Goal: Information Seeking & Learning: Learn about a topic

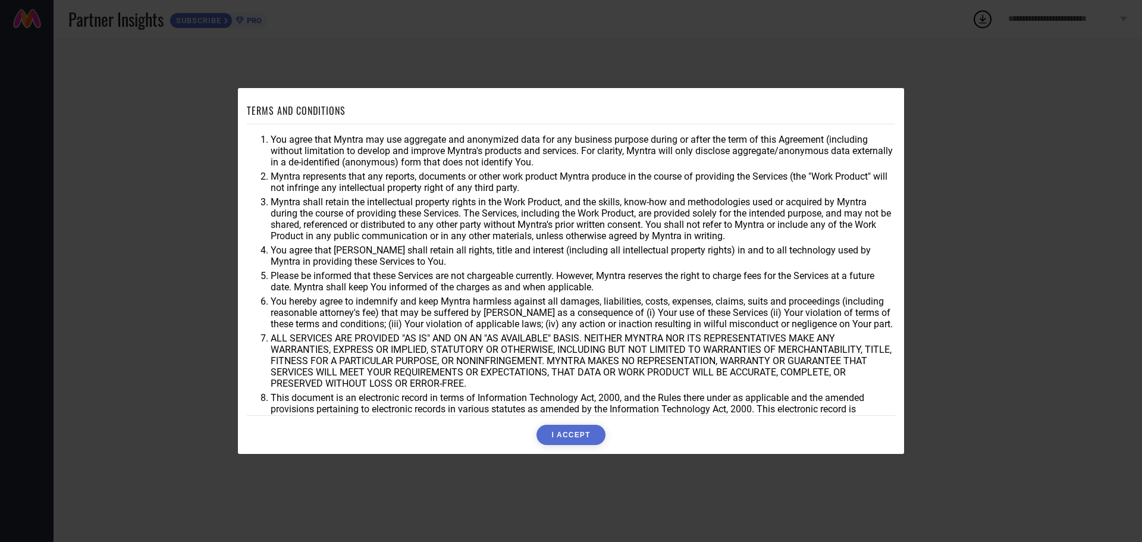
click at [566, 430] on button "I ACCEPT" at bounding box center [571, 435] width 68 height 20
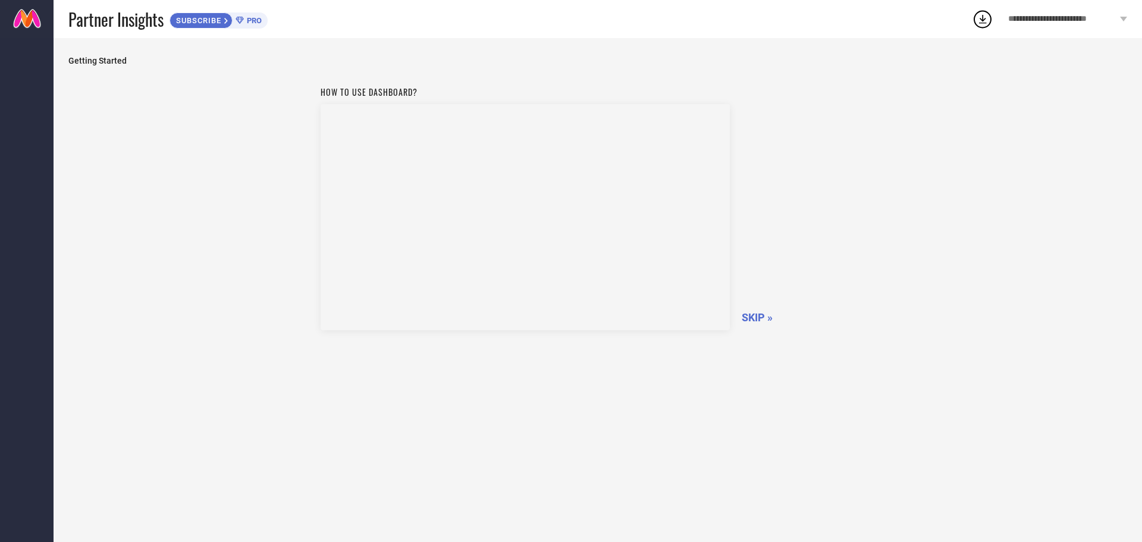
click at [759, 313] on span "SKIP »" at bounding box center [757, 317] width 31 height 12
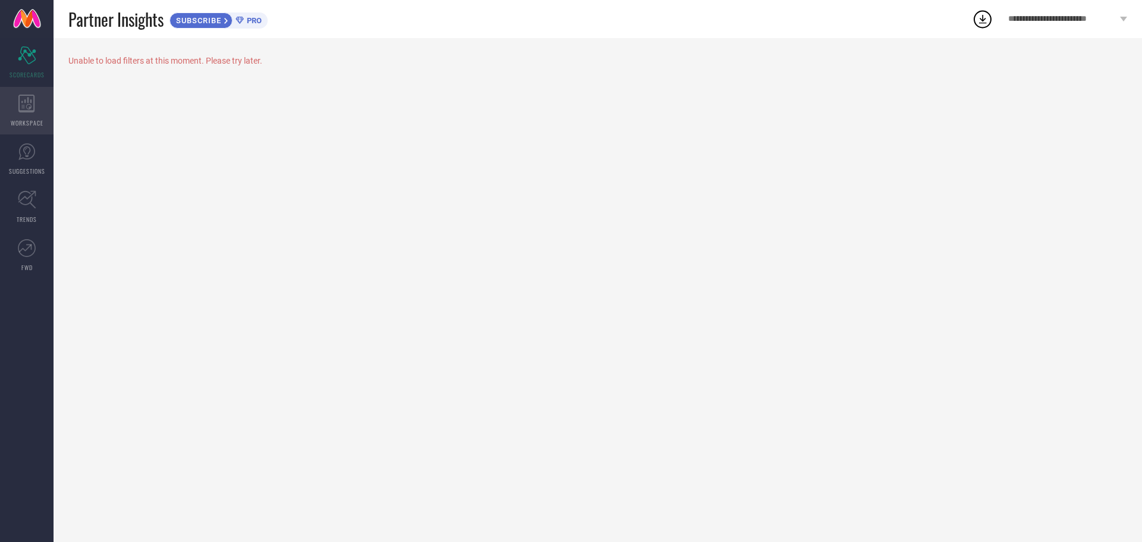
click at [25, 123] on span "WORKSPACE" at bounding box center [27, 122] width 33 height 9
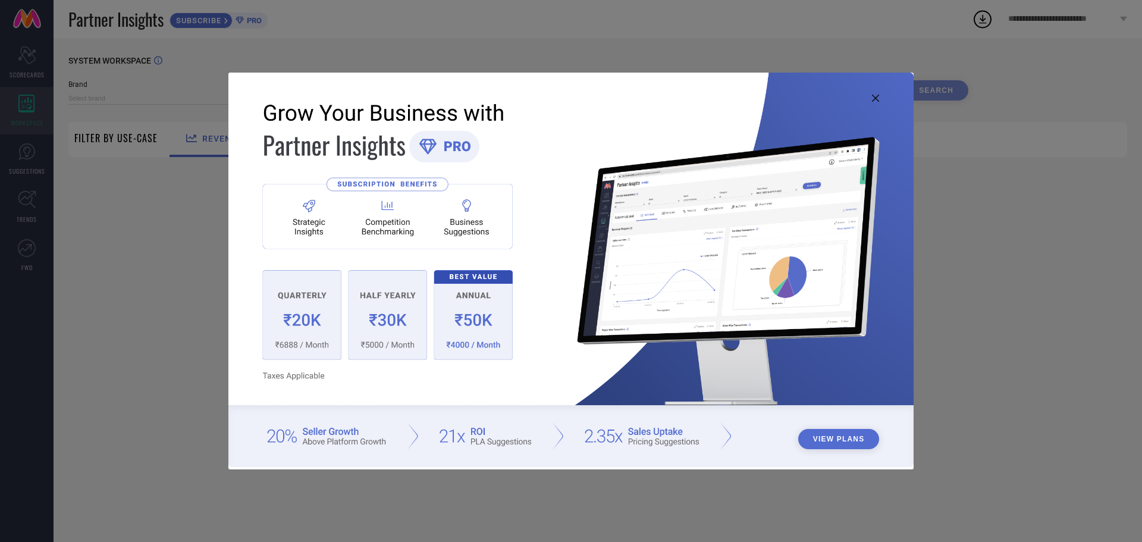
type input "1 STOP FASHION"
type input "All"
click at [875, 98] on icon at bounding box center [875, 98] width 7 height 7
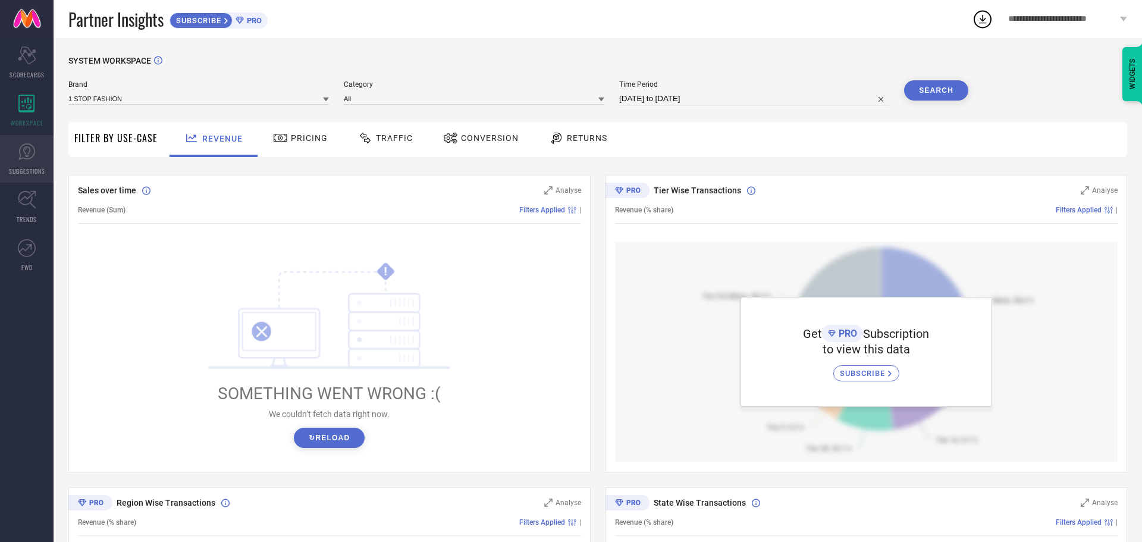
click at [33, 153] on icon at bounding box center [27, 152] width 18 height 18
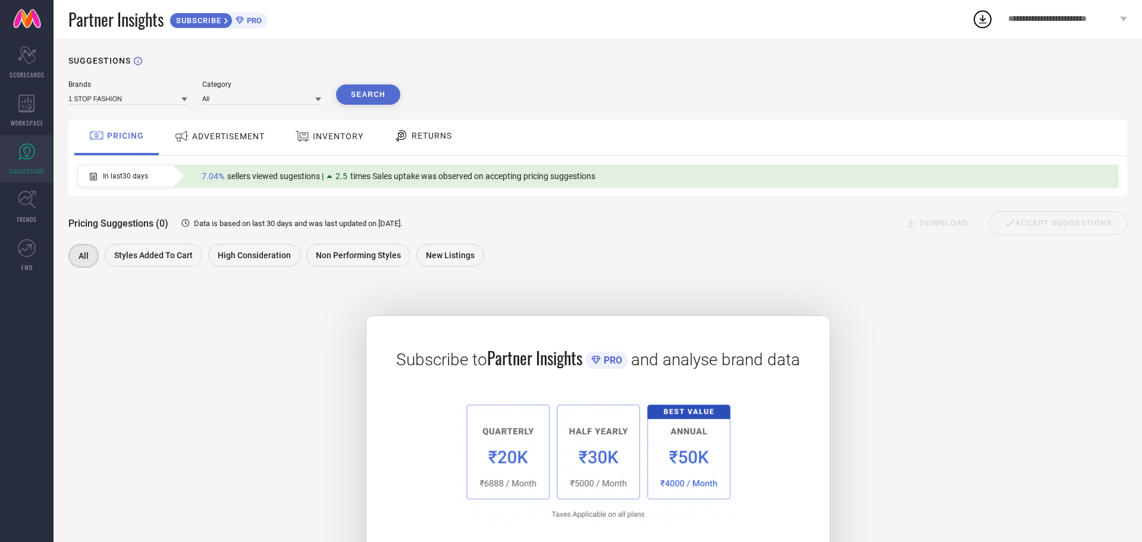
click at [261, 131] on div "ADVERTISEMENT" at bounding box center [219, 136] width 96 height 21
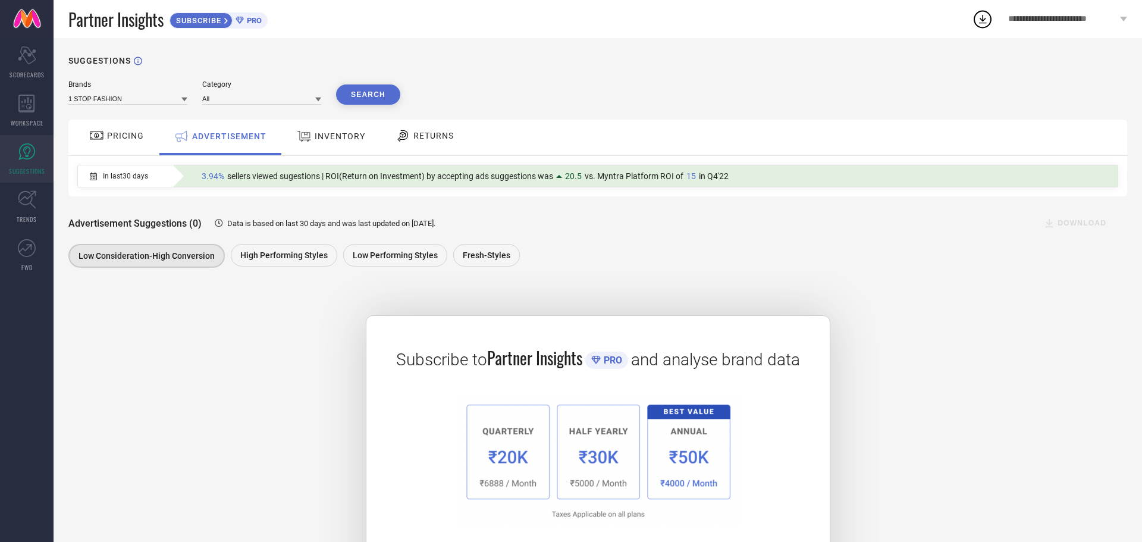
click at [321, 140] on span "INVENTORY" at bounding box center [340, 136] width 51 height 10
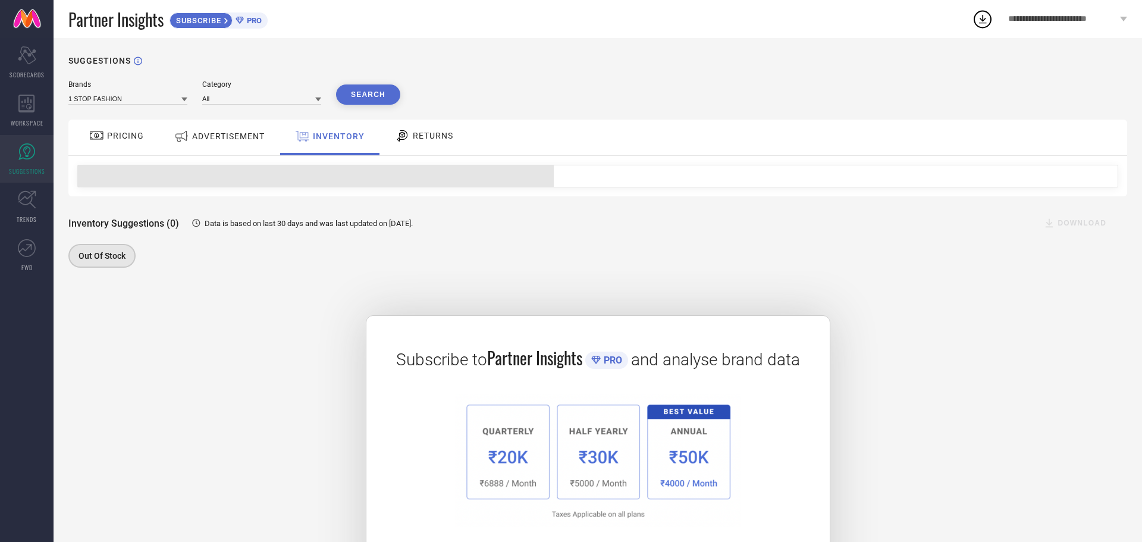
click at [421, 139] on span "RETURNS" at bounding box center [433, 136] width 40 height 10
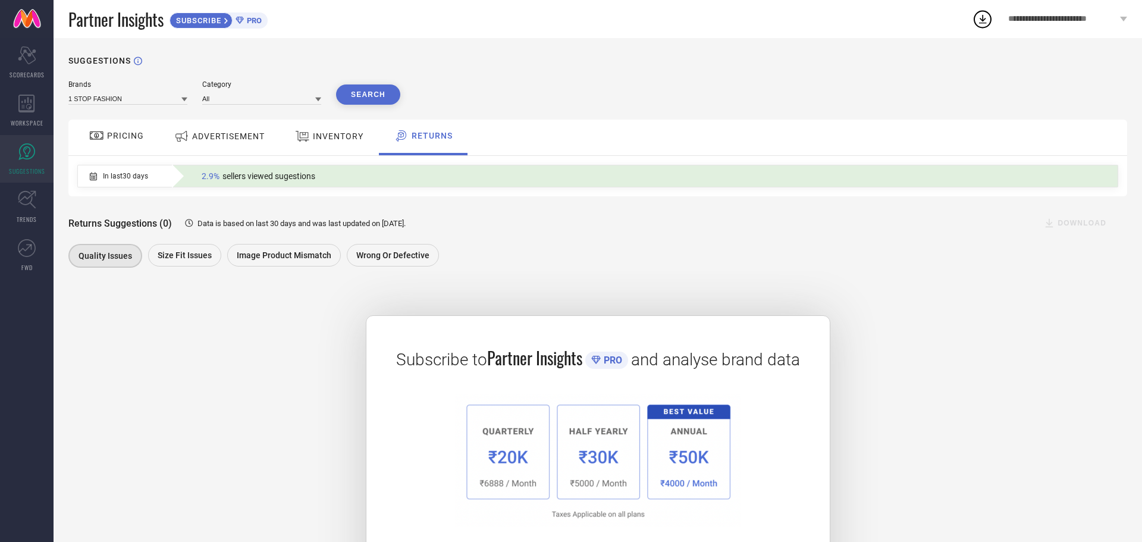
click at [345, 139] on span "INVENTORY" at bounding box center [338, 136] width 51 height 10
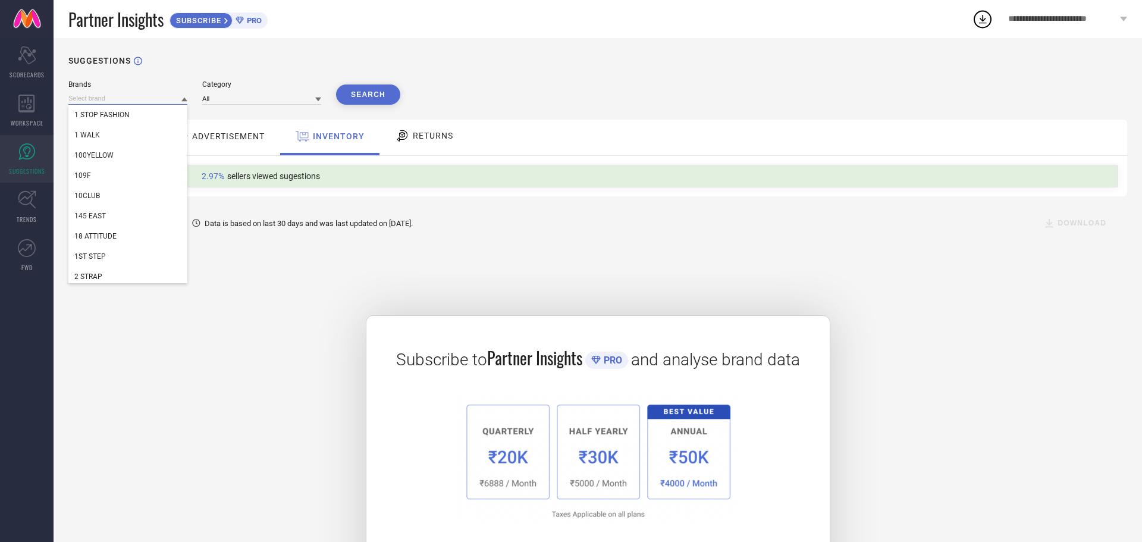
click at [180, 102] on input at bounding box center [127, 98] width 119 height 12
type input "NEW ETHNIC 4 YOU"
drag, startPoint x: 171, startPoint y: 98, endPoint x: 60, endPoint y: 99, distance: 110.7
click at [61, 99] on div "SUGGESTIONS Brands NEW ETHNIC 4 YOU IC4 O4U AYOUTHVEDA KAYA YOUTH SUPERYOUNG FA…" at bounding box center [598, 324] width 1089 height 573
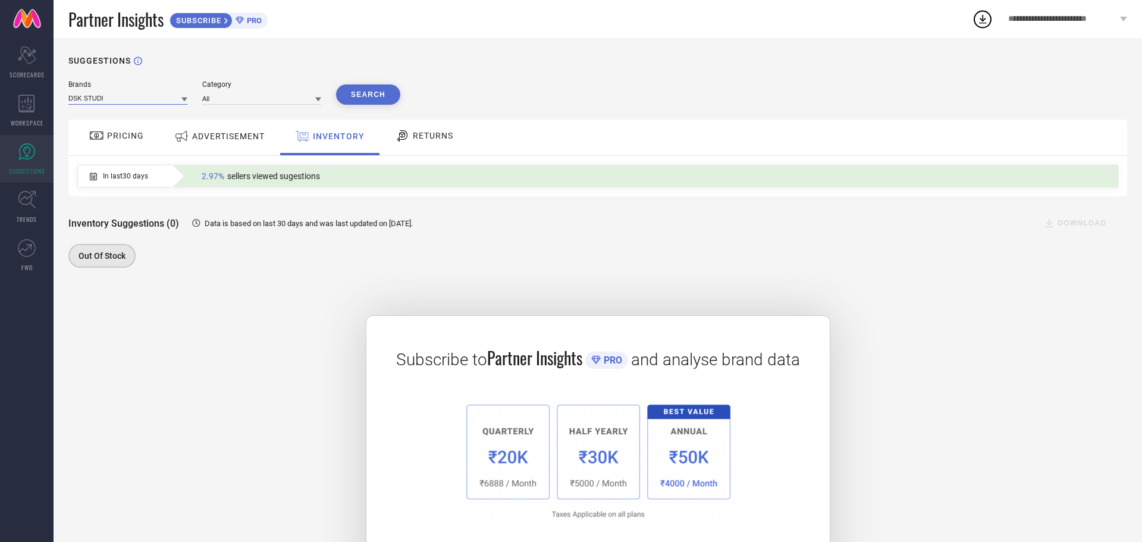
type input "DSK STUDIO"
click at [134, 104] on input "DSK STUDIO" at bounding box center [127, 98] width 119 height 12
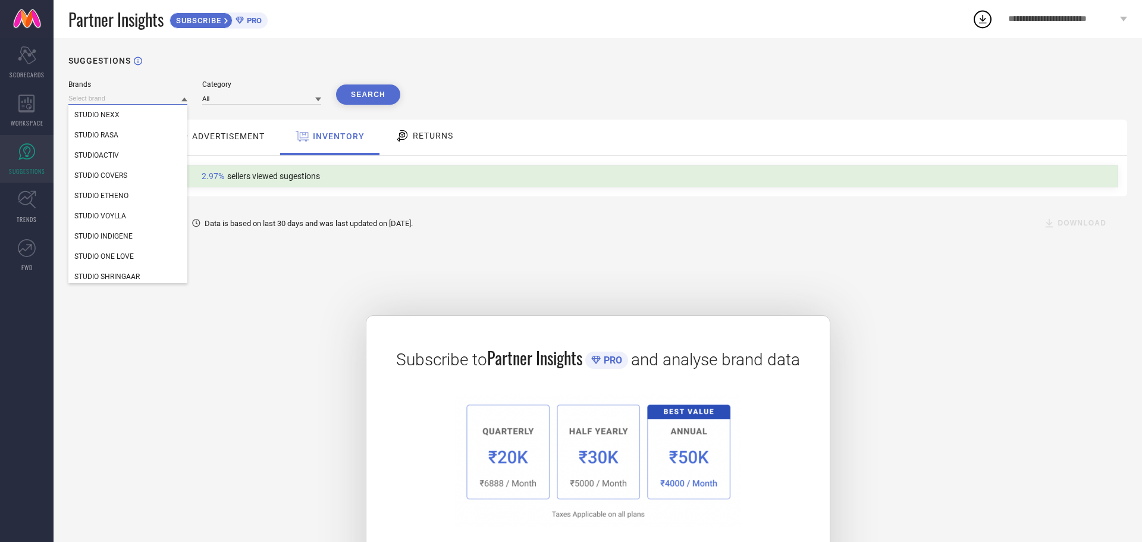
click at [134, 104] on input at bounding box center [127, 98] width 119 height 12
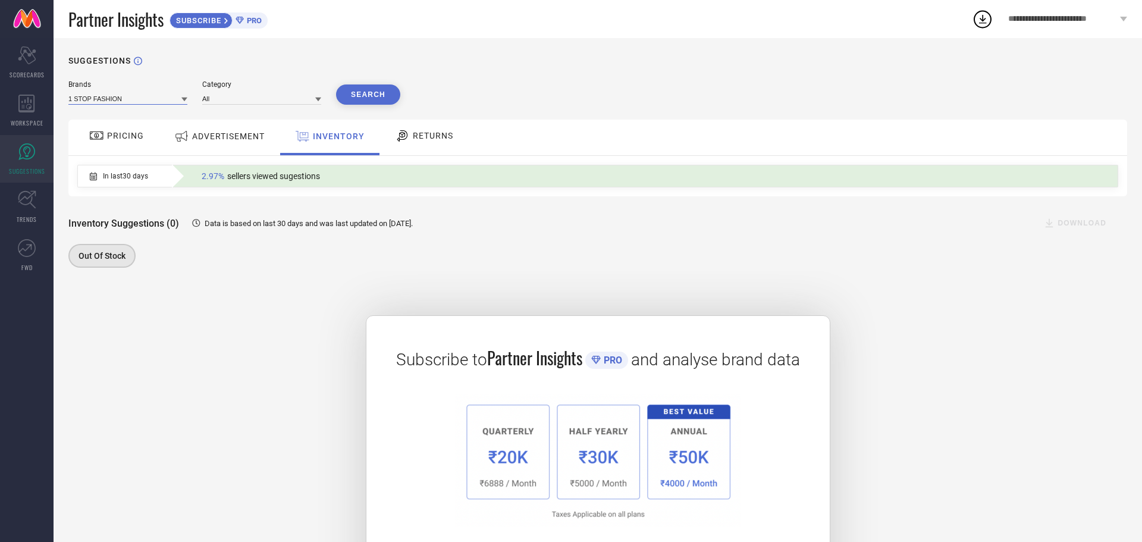
click at [134, 104] on input at bounding box center [127, 98] width 119 height 12
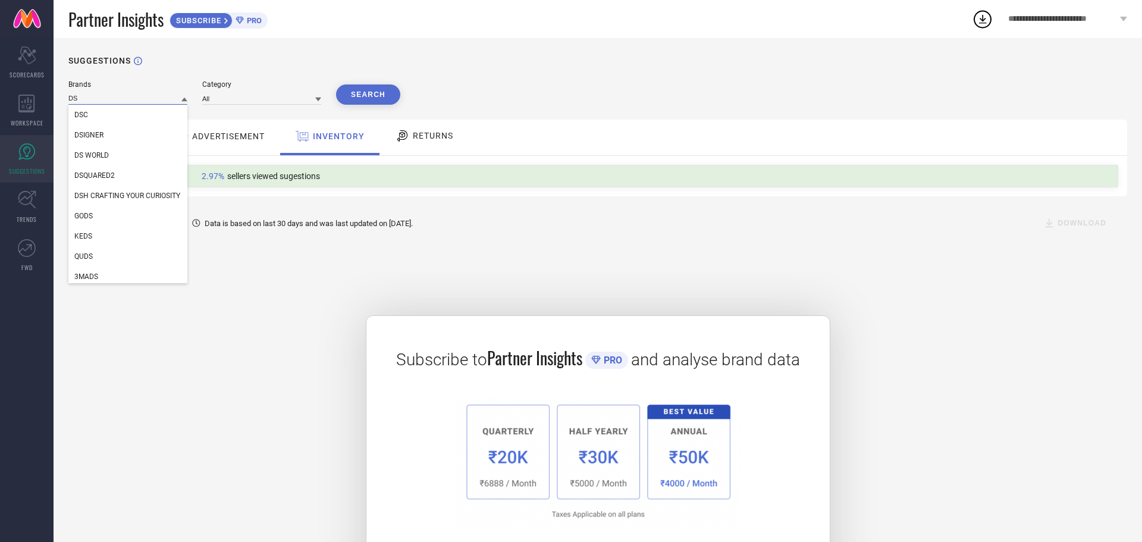
type input "D"
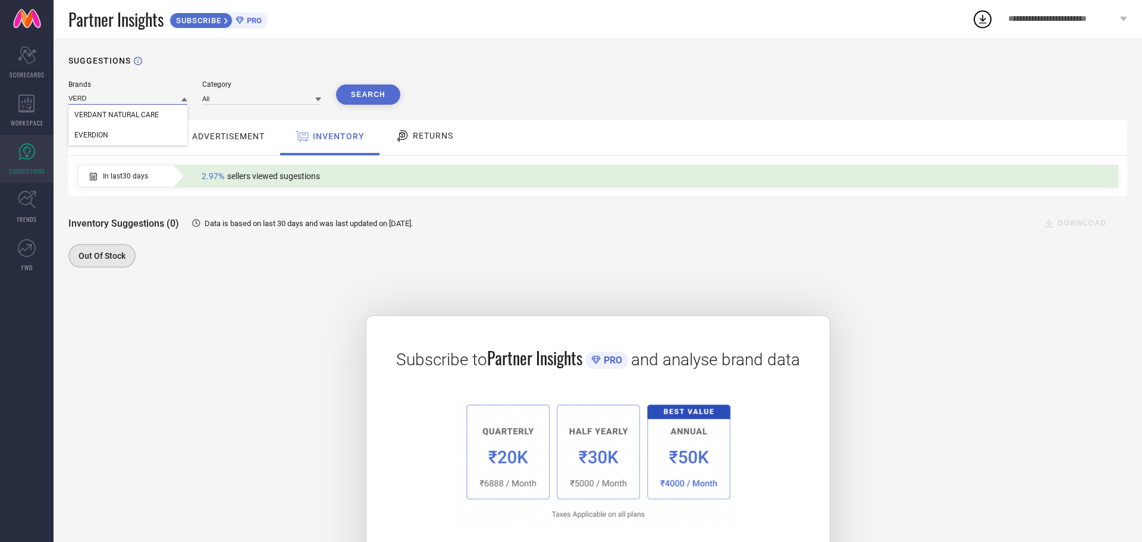
type input "VERDE"
click at [149, 98] on input "VERDE" at bounding box center [127, 98] width 119 height 12
drag, startPoint x: 149, startPoint y: 98, endPoint x: 78, endPoint y: 95, distance: 70.9
click at [78, 95] on input at bounding box center [127, 98] width 119 height 12
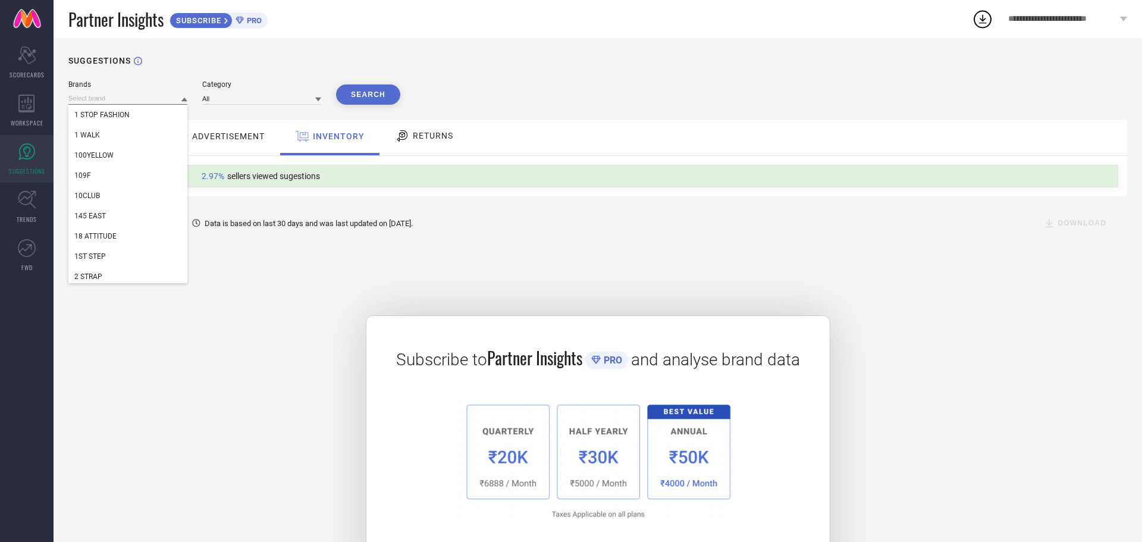
click at [127, 103] on input at bounding box center [127, 98] width 119 height 12
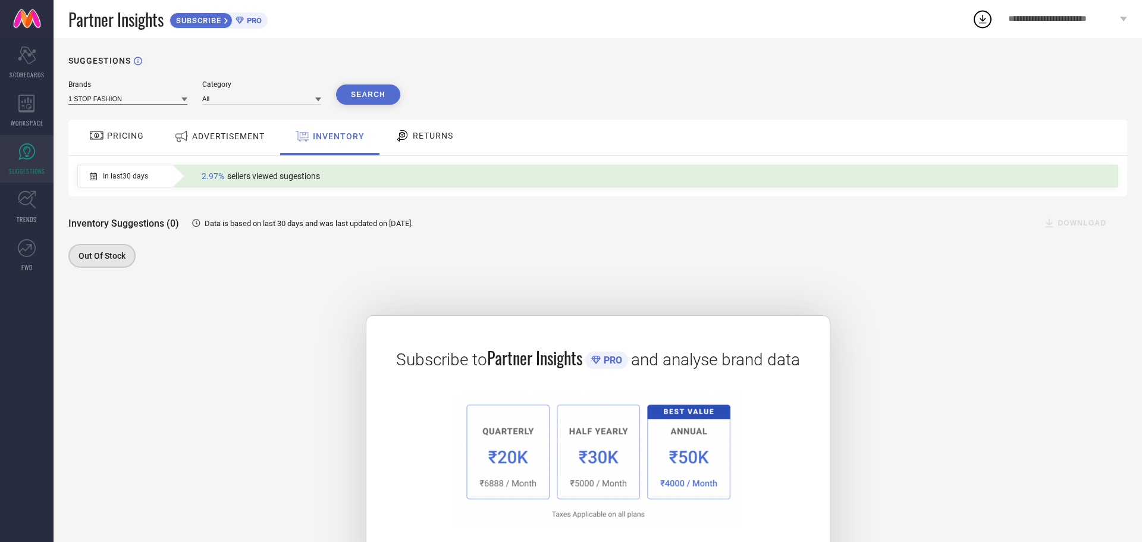
click at [127, 103] on input at bounding box center [127, 98] width 119 height 12
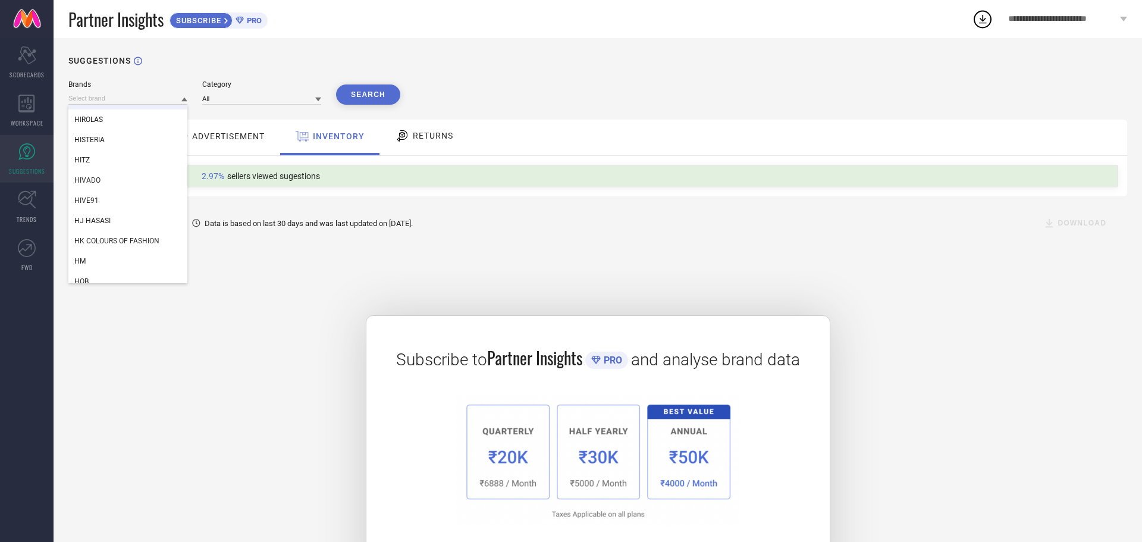
scroll to position [74445, 0]
click at [275, 350] on div "Subscribe to Partner Insights PRO and analyse brand data SUBSCRIBE" at bounding box center [597, 440] width 1059 height 308
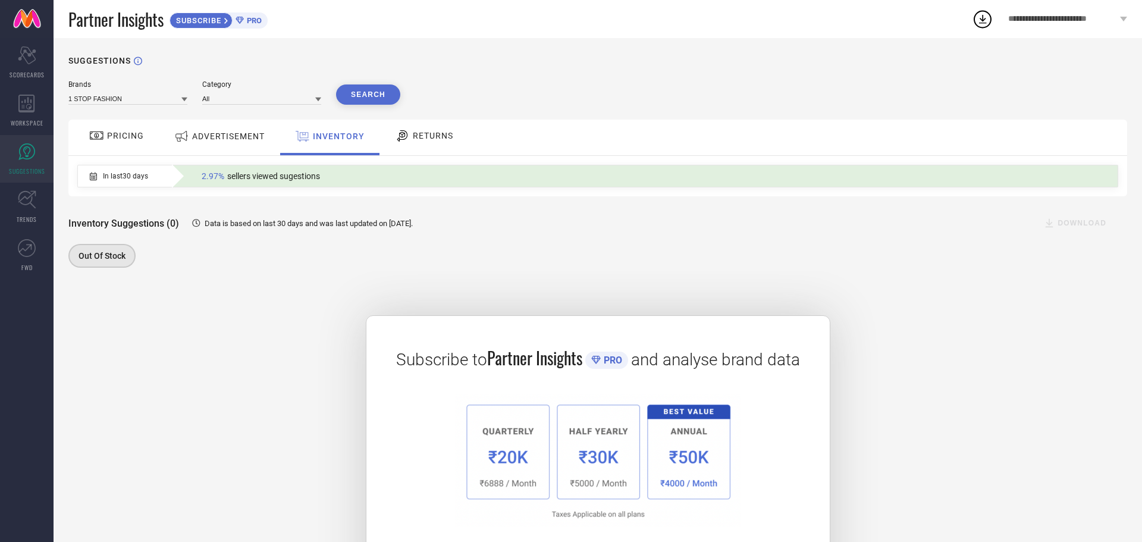
click at [201, 140] on span "ADVERTISEMENT" at bounding box center [228, 136] width 73 height 10
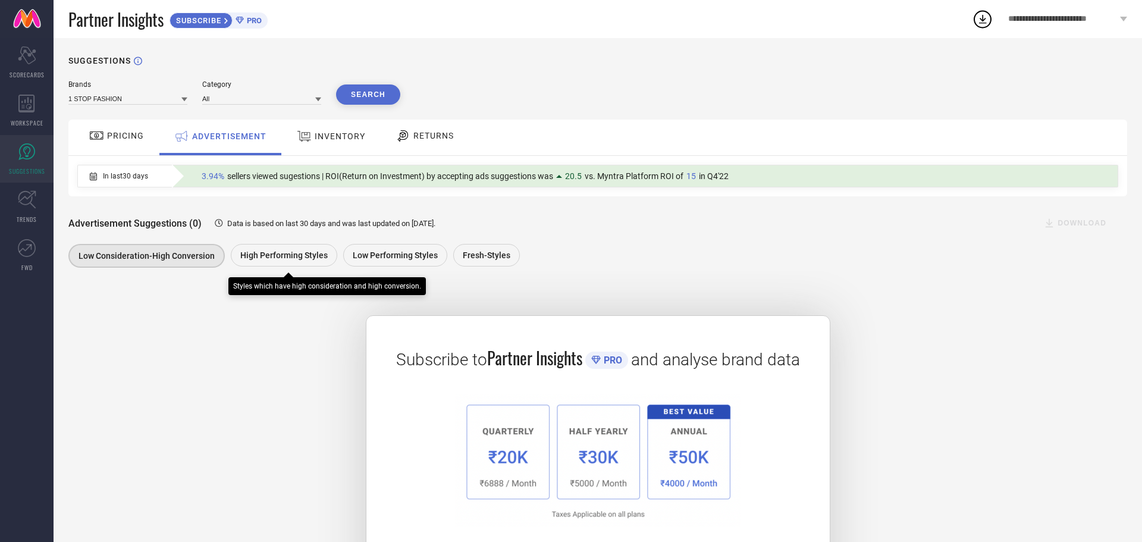
click at [262, 263] on div "High Performing Styles" at bounding box center [284, 255] width 106 height 23
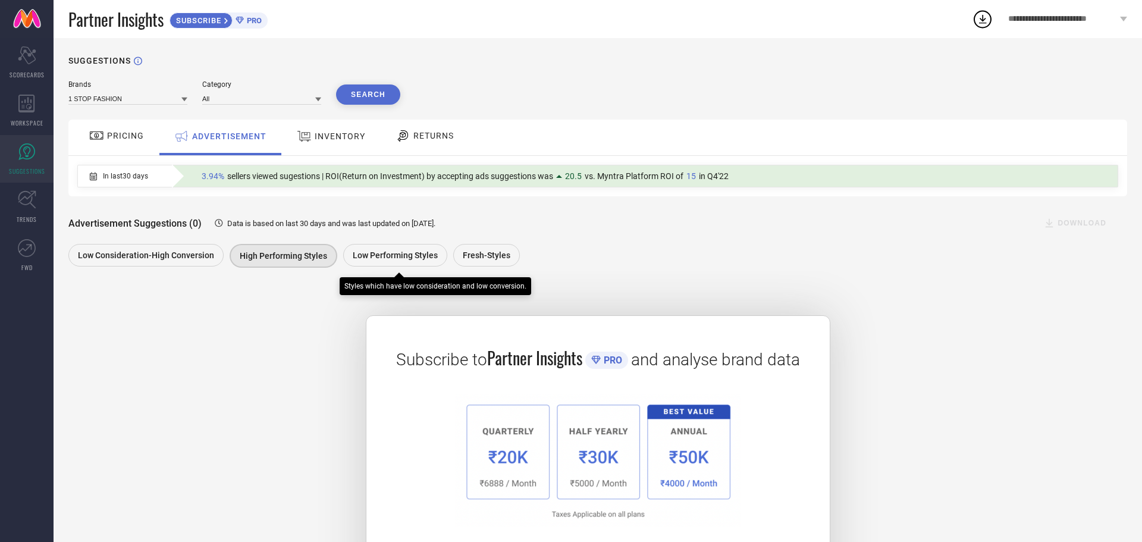
click at [361, 263] on div "Low Performing Styles" at bounding box center [395, 255] width 104 height 23
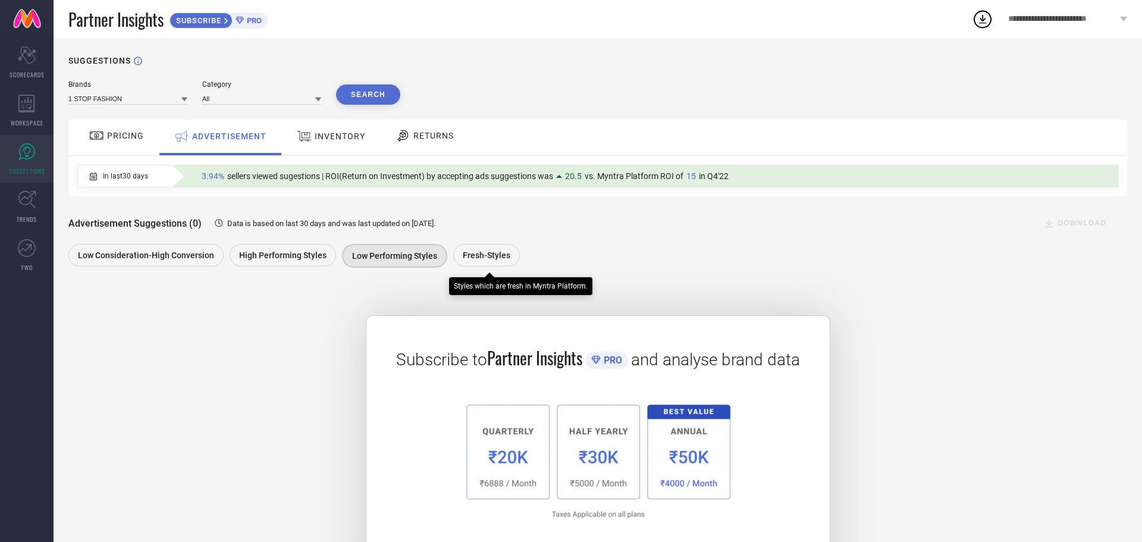
click at [480, 257] on span "Fresh-Styles" at bounding box center [487, 255] width 48 height 10
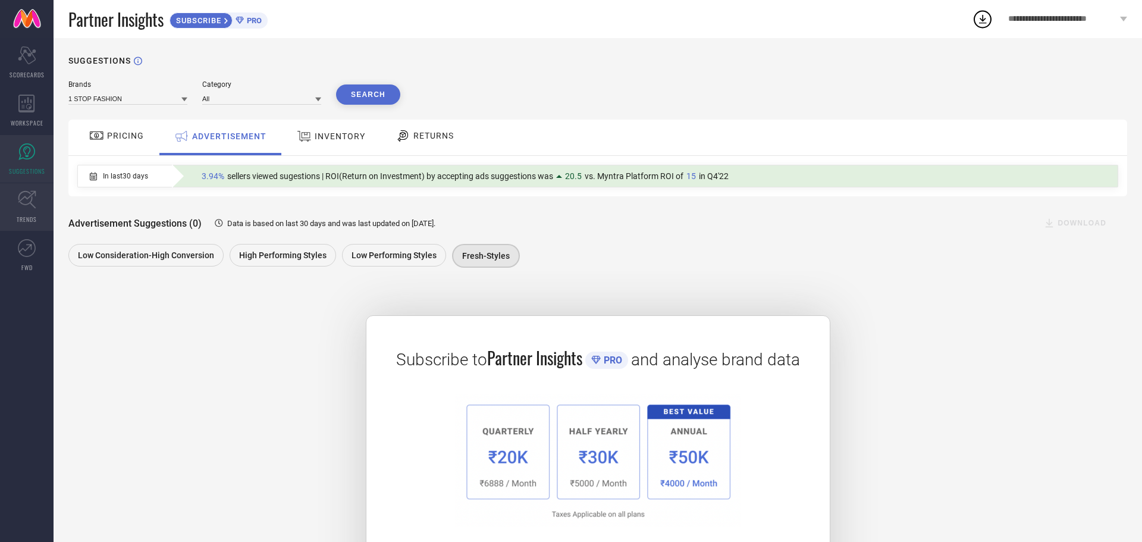
click at [28, 192] on icon at bounding box center [27, 199] width 18 height 18
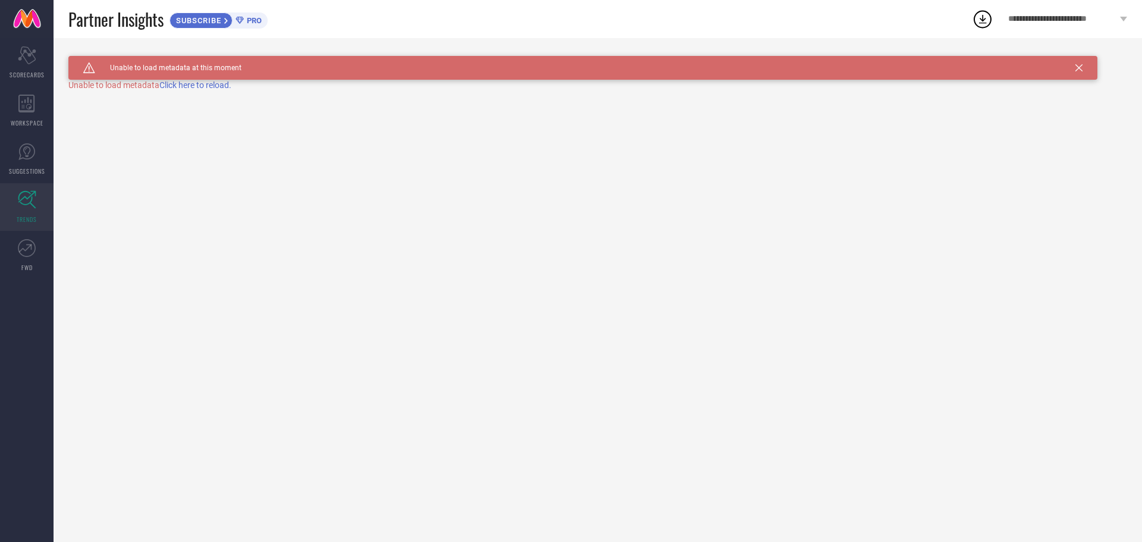
click at [188, 84] on span "Click here to reload." at bounding box center [195, 85] width 72 height 10
click at [1080, 64] on div "Caution Created with Sketch. Unable to load metadata at this moment" at bounding box center [582, 68] width 1029 height 24
click at [1077, 66] on icon at bounding box center [1079, 67] width 7 height 7
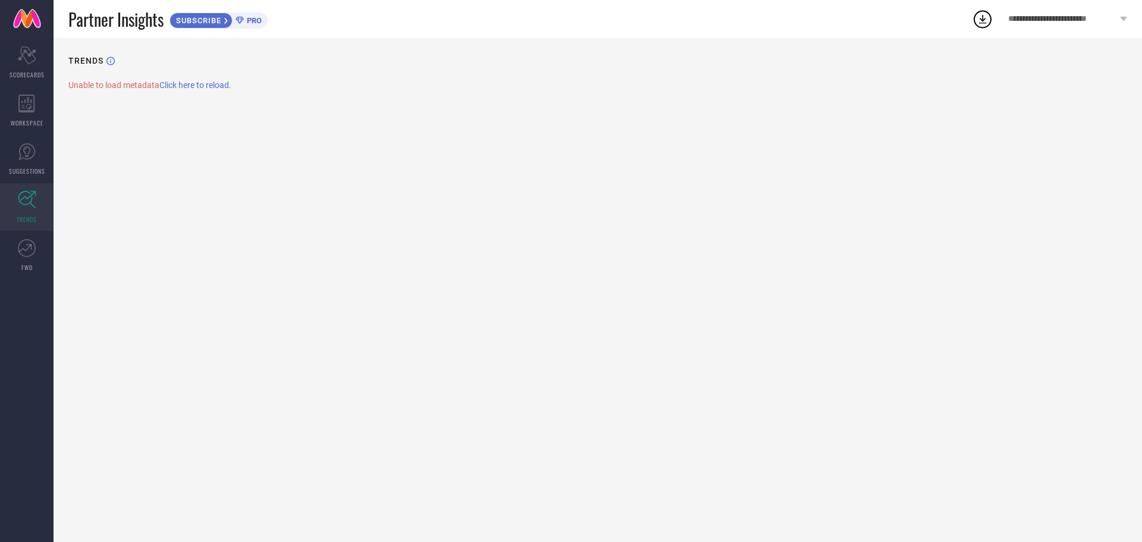
click at [170, 84] on span "Click here to reload." at bounding box center [195, 85] width 72 height 10
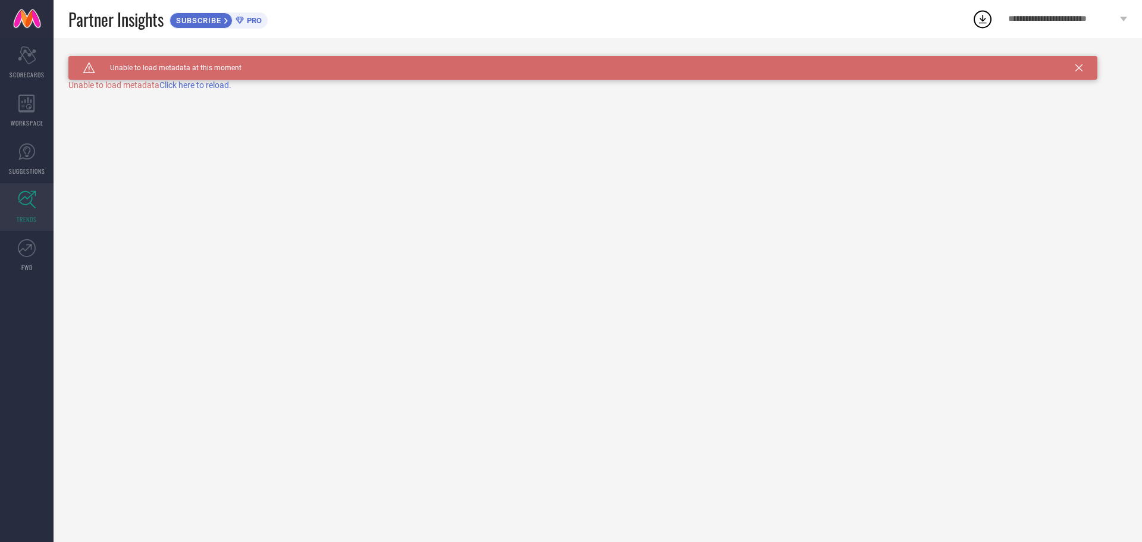
click at [170, 84] on span "Click here to reload." at bounding box center [195, 85] width 72 height 10
click at [32, 249] on icon at bounding box center [27, 248] width 18 height 18
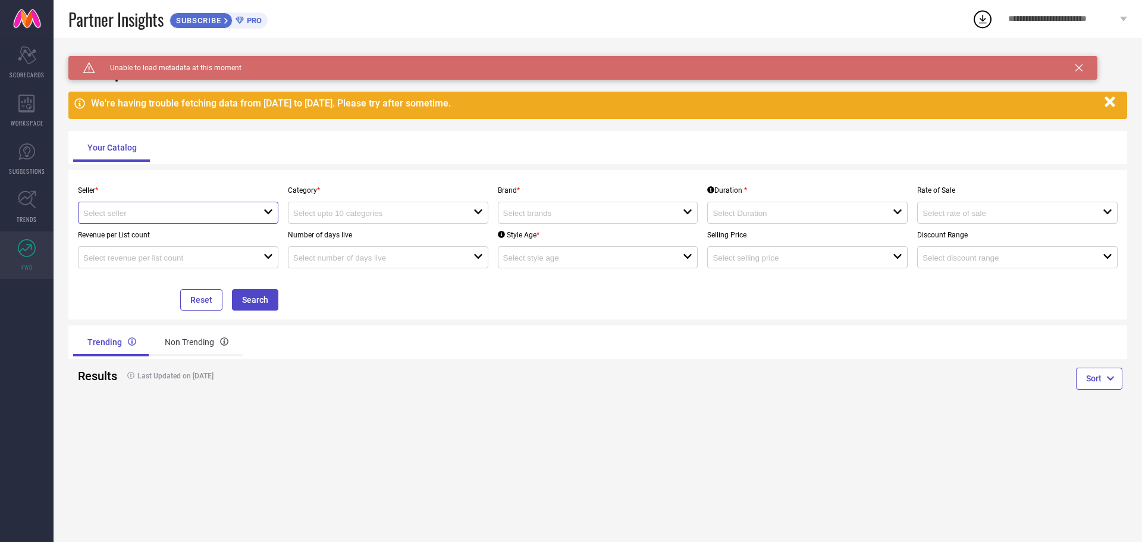
click at [207, 214] on input at bounding box center [164, 213] width 162 height 9
click at [193, 235] on li "Myntra ( MINT_1 )" at bounding box center [178, 235] width 199 height 21
type input "Myntra ( MINT_1 )"
click at [365, 225] on div "Number of days live open" at bounding box center [388, 246] width 210 height 45
click at [369, 221] on div "open" at bounding box center [388, 213] width 200 height 22
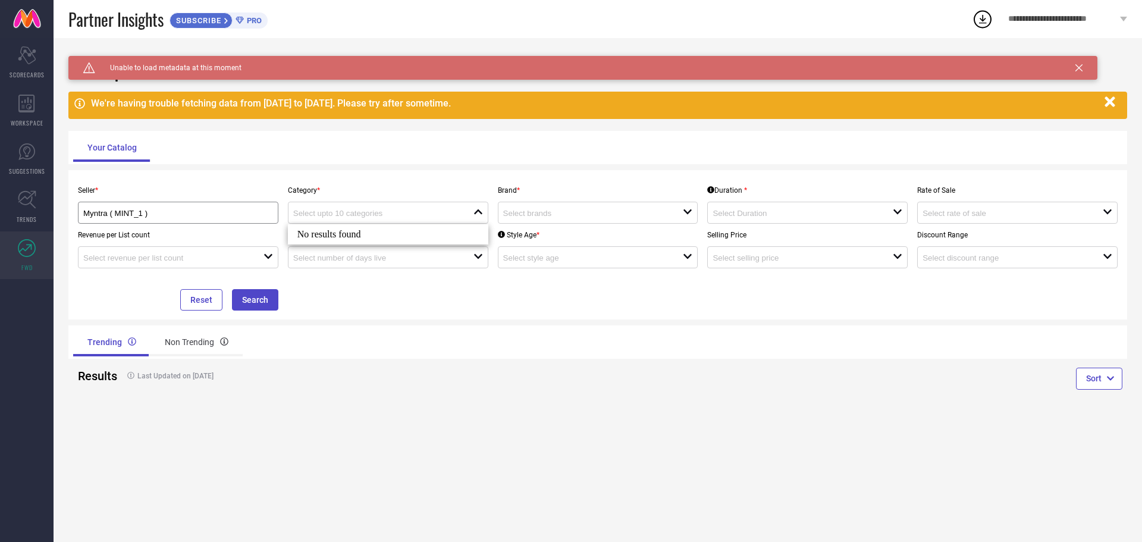
click at [366, 228] on div "No results found" at bounding box center [388, 234] width 200 height 20
click at [401, 233] on div "No results found" at bounding box center [388, 234] width 200 height 20
click at [399, 237] on div "No results found" at bounding box center [388, 234] width 200 height 20
click at [546, 216] on input at bounding box center [584, 213] width 162 height 9
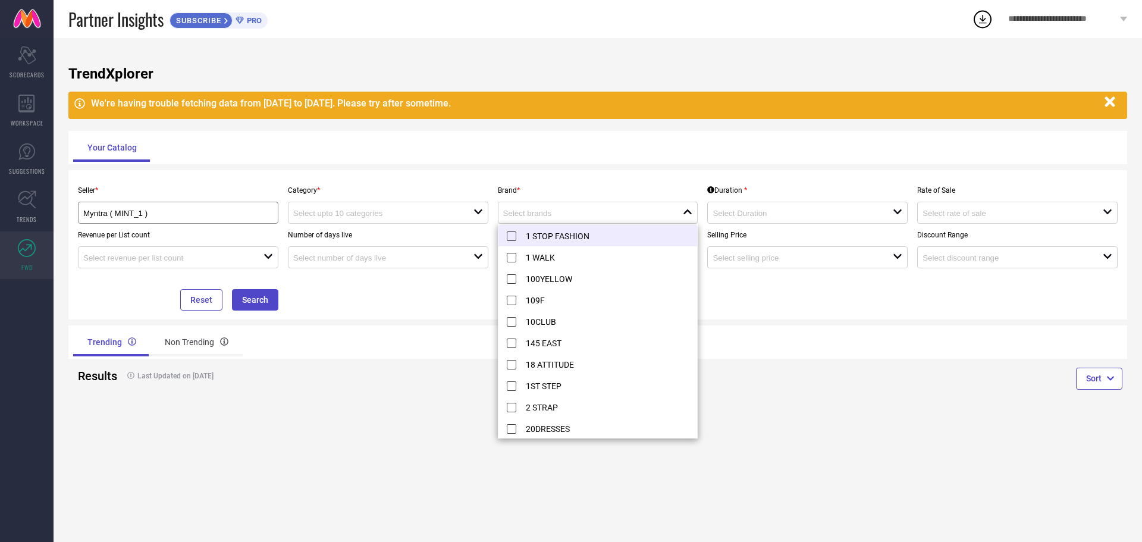
click at [513, 236] on li "1 STOP FASHION" at bounding box center [598, 235] width 199 height 21
type input "1 STOP FASHION"
click at [741, 212] on input at bounding box center [794, 213] width 162 height 9
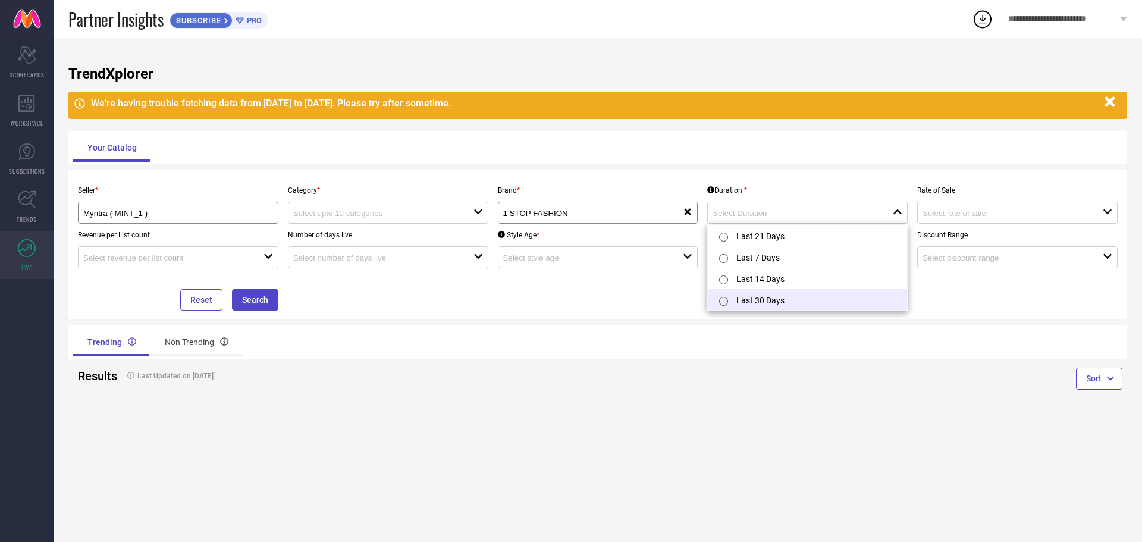
click at [739, 300] on li "Last 30 Days" at bounding box center [807, 299] width 199 height 21
type input "Last 30 Days"
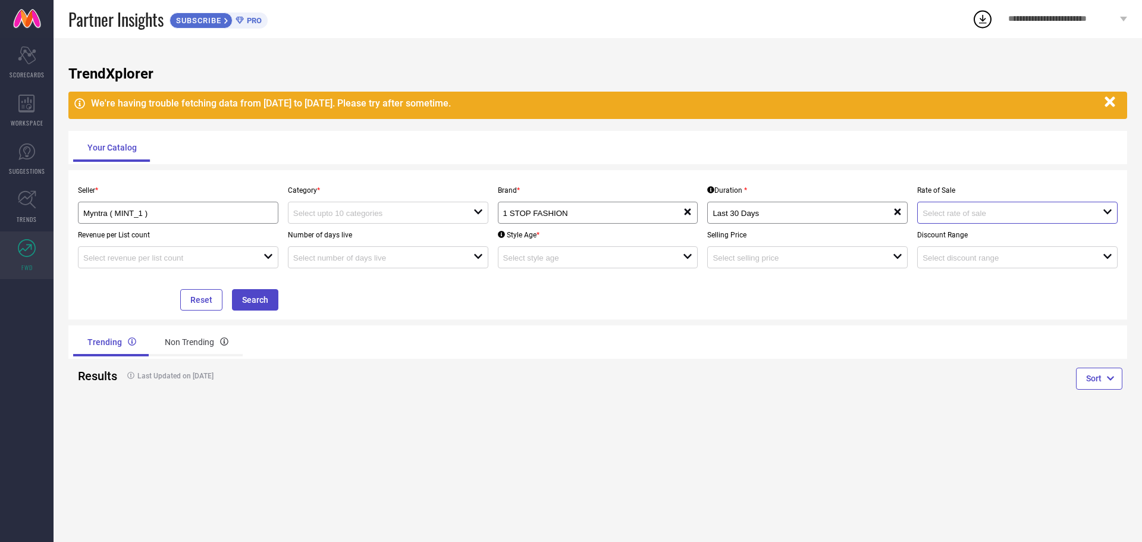
click at [979, 214] on input at bounding box center [1004, 213] width 162 height 9
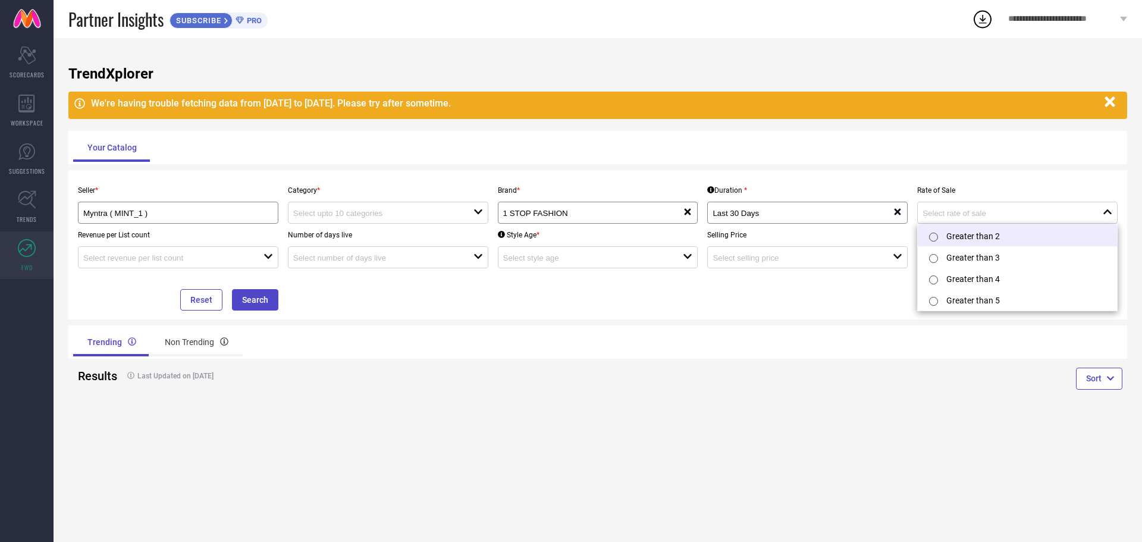
click at [935, 237] on input "radio" at bounding box center [933, 237] width 9 height 9
type input "Greater than 2"
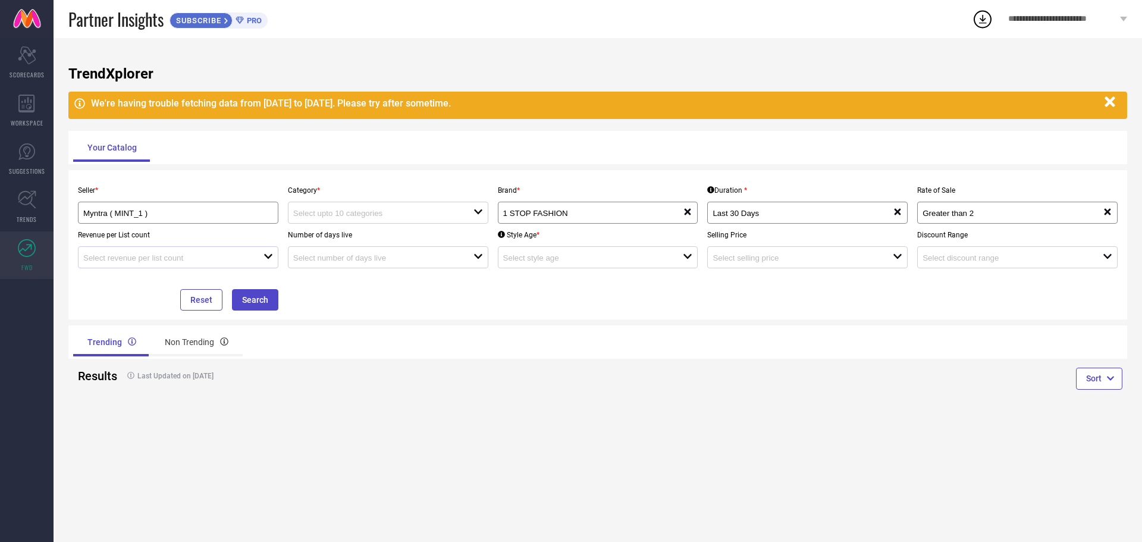
click at [214, 253] on div at bounding box center [173, 257] width 180 height 11
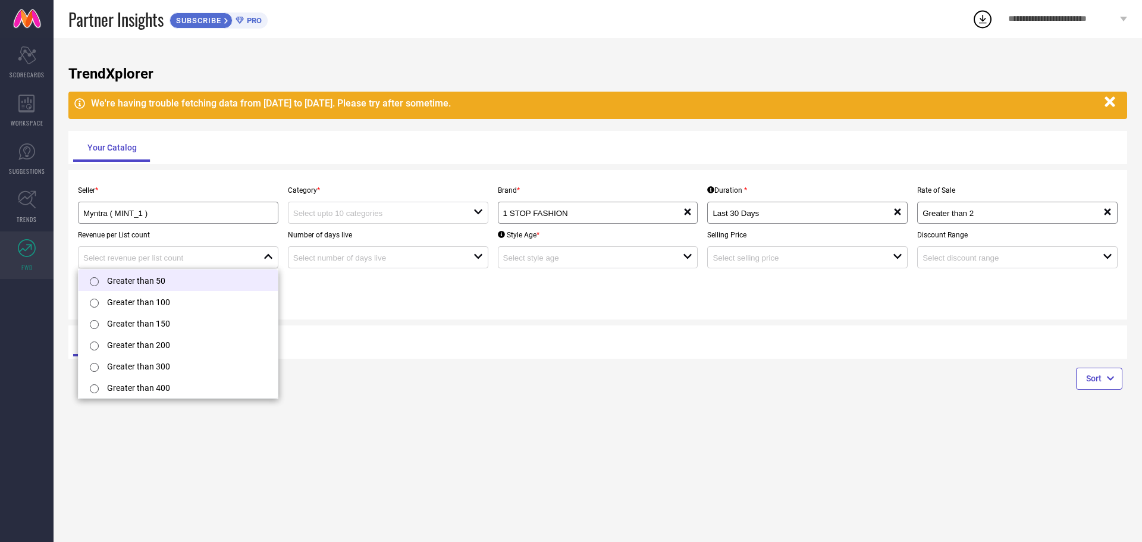
click at [199, 278] on li "Greater than 50" at bounding box center [178, 279] width 199 height 21
type input "Greater than 50"
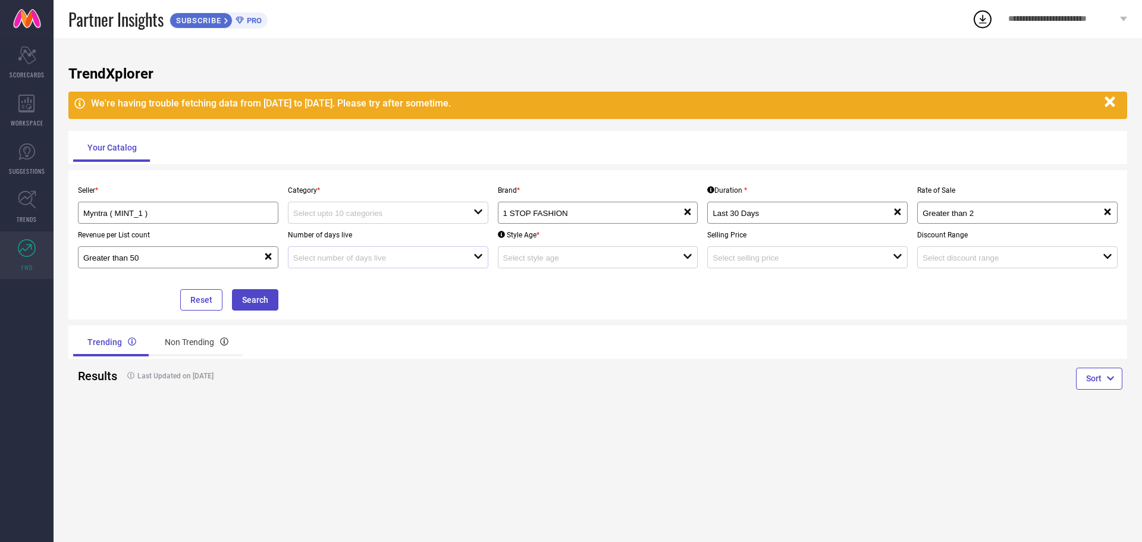
click at [337, 253] on div at bounding box center [383, 257] width 180 height 11
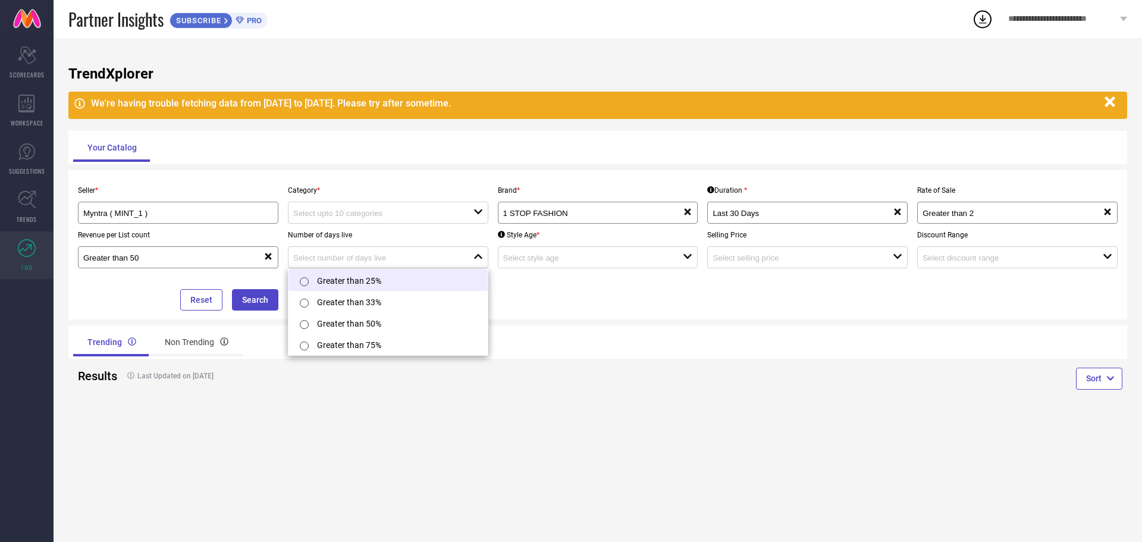
click at [334, 274] on li "Greater than 25%" at bounding box center [388, 279] width 199 height 21
type input "Greater than 25%"
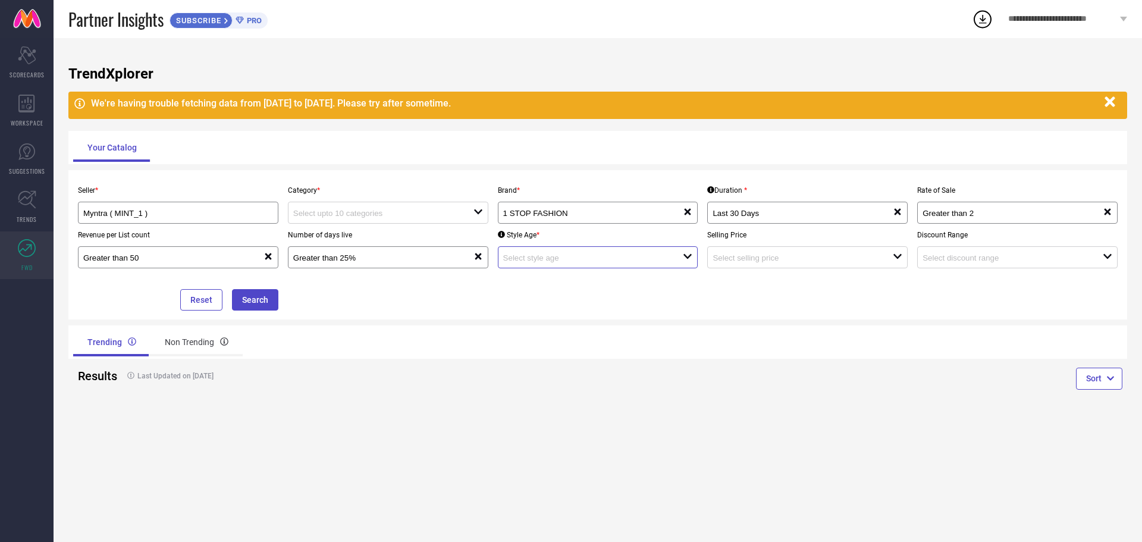
click at [606, 262] on input at bounding box center [584, 257] width 162 height 9
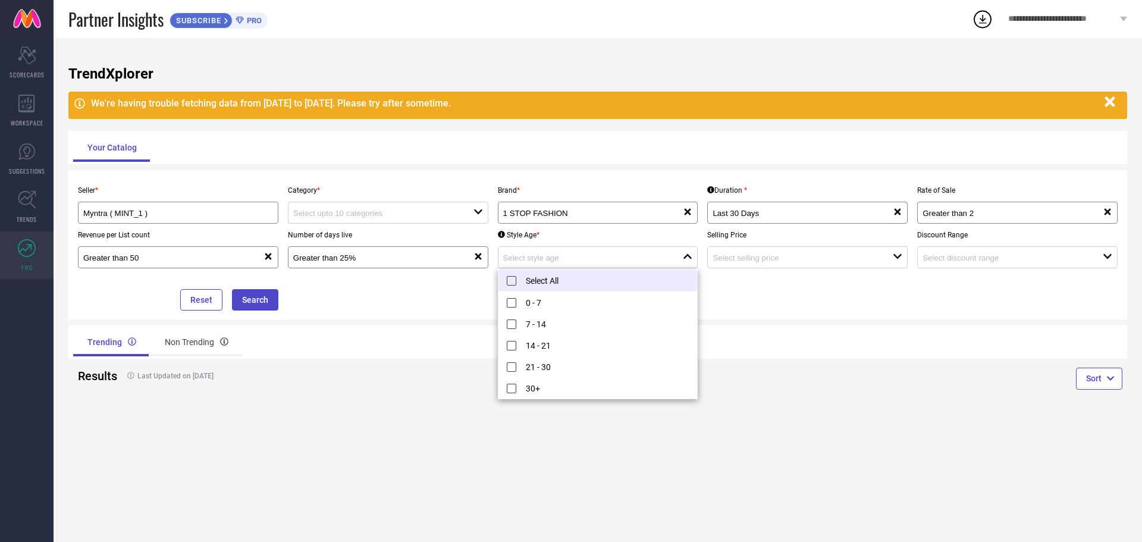
click at [594, 281] on li "Select All" at bounding box center [598, 280] width 199 height 22
type input "0 - 7, + 4 more"
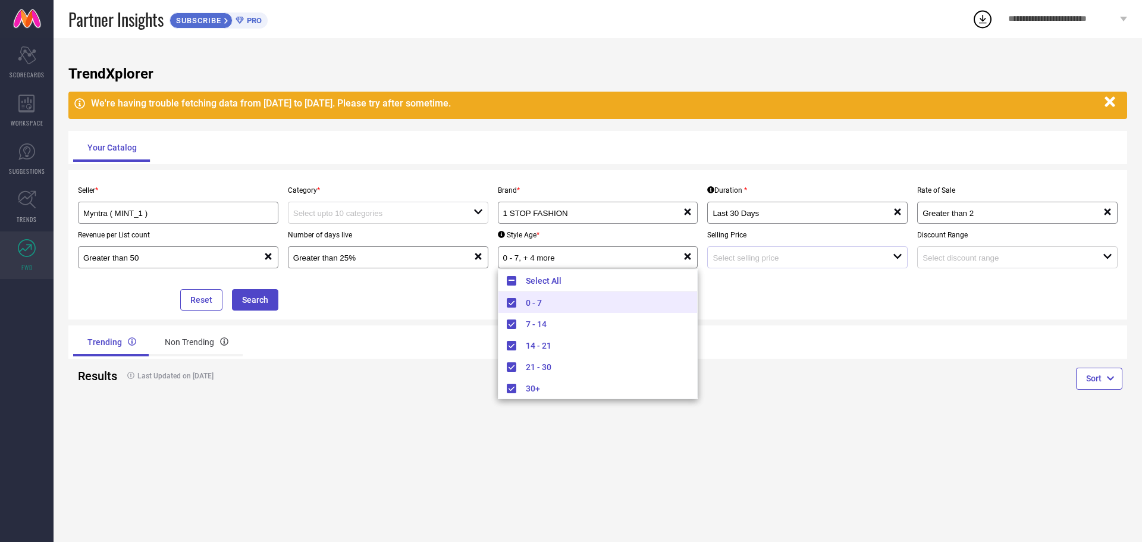
click at [732, 249] on div "open" at bounding box center [807, 257] width 200 height 22
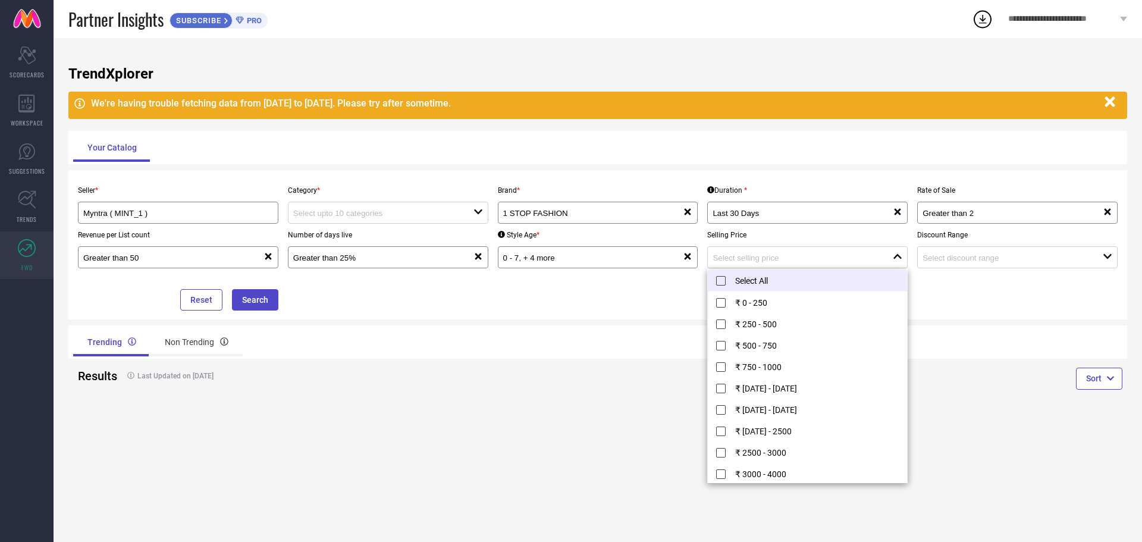
click at [747, 282] on li "Select All" at bounding box center [807, 280] width 199 height 22
type input "₹ 0 - 250, + 11 more"
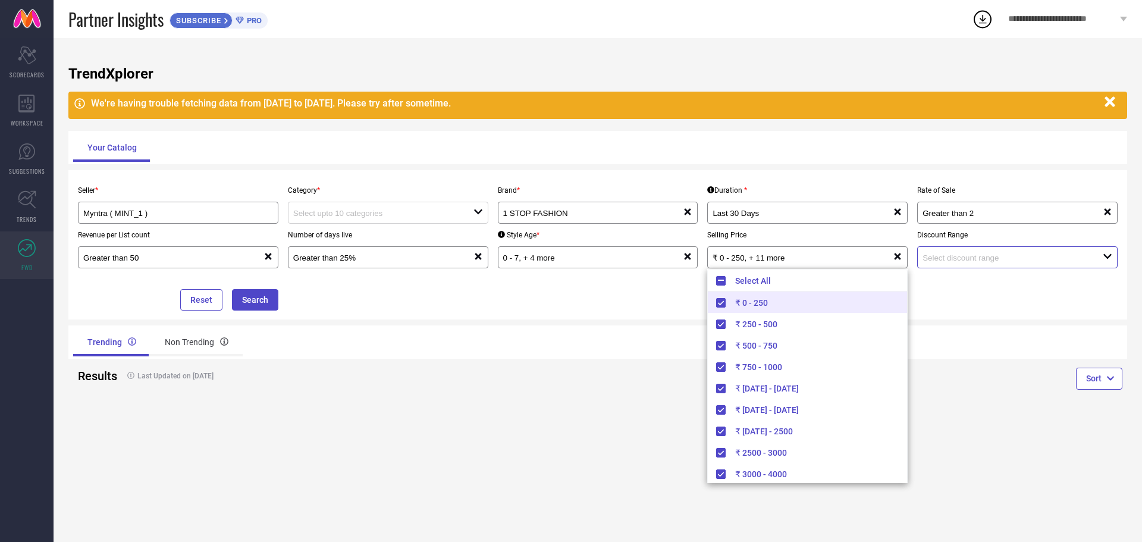
click at [957, 259] on input at bounding box center [1004, 257] width 162 height 9
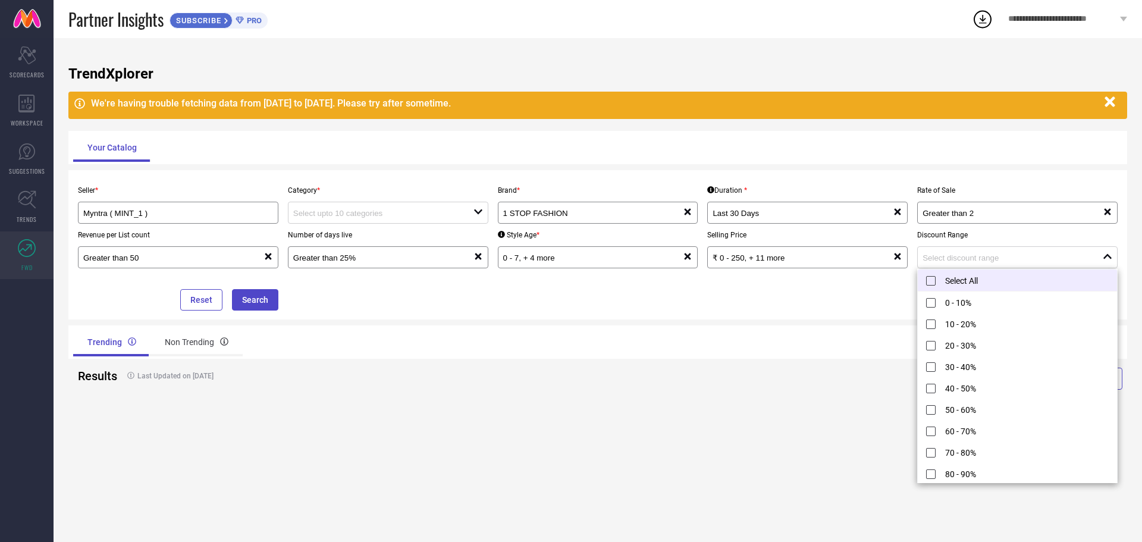
click at [951, 287] on li "Select All" at bounding box center [1017, 280] width 199 height 22
type input "0 - 10%, + 10 more"
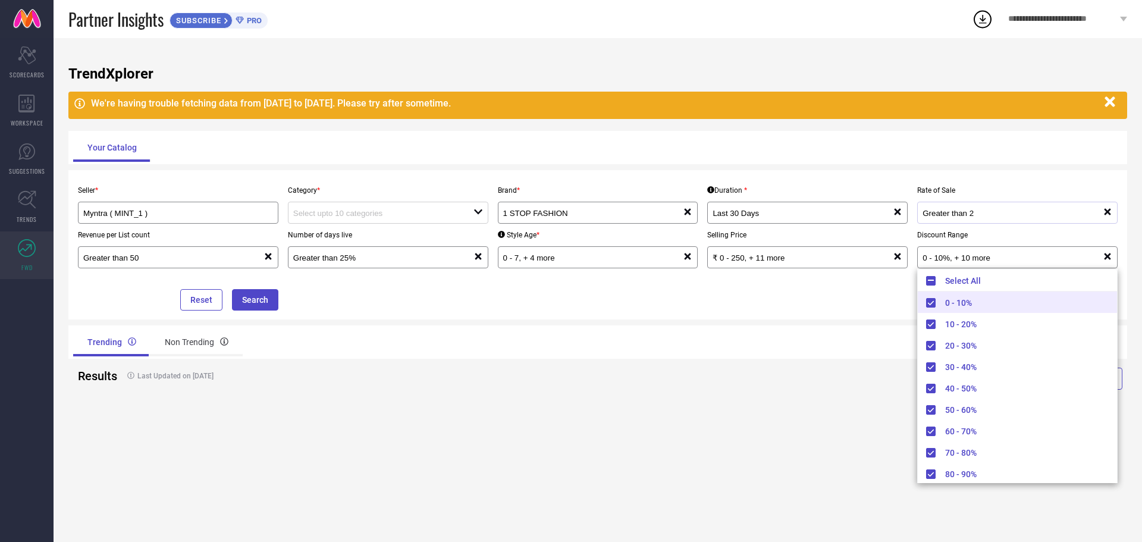
click at [945, 222] on div "Greater than 2 reset" at bounding box center [1017, 213] width 200 height 22
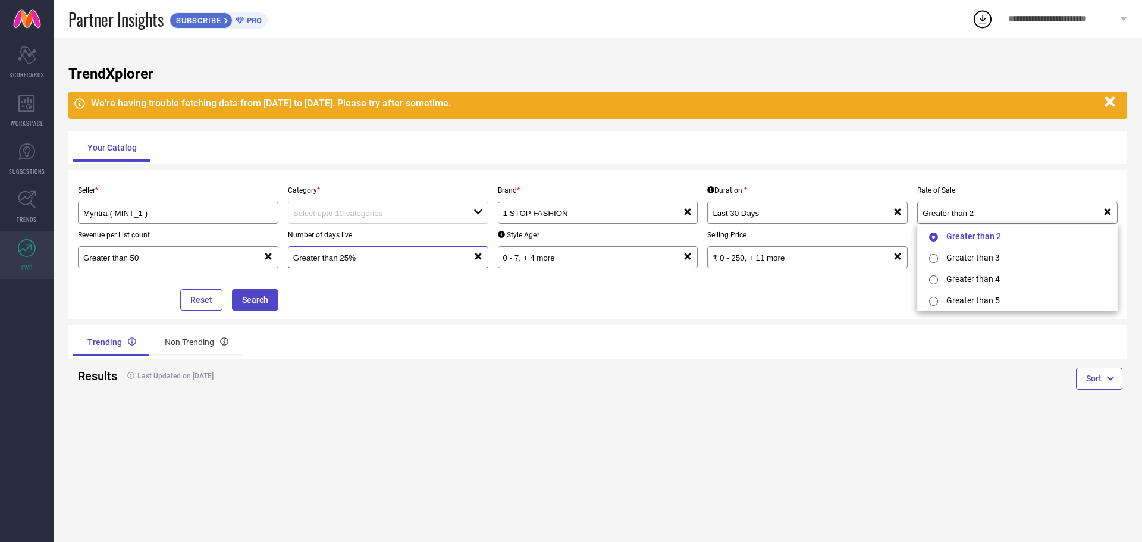
click at [323, 258] on input "Greater than 25%" at bounding box center [374, 257] width 162 height 9
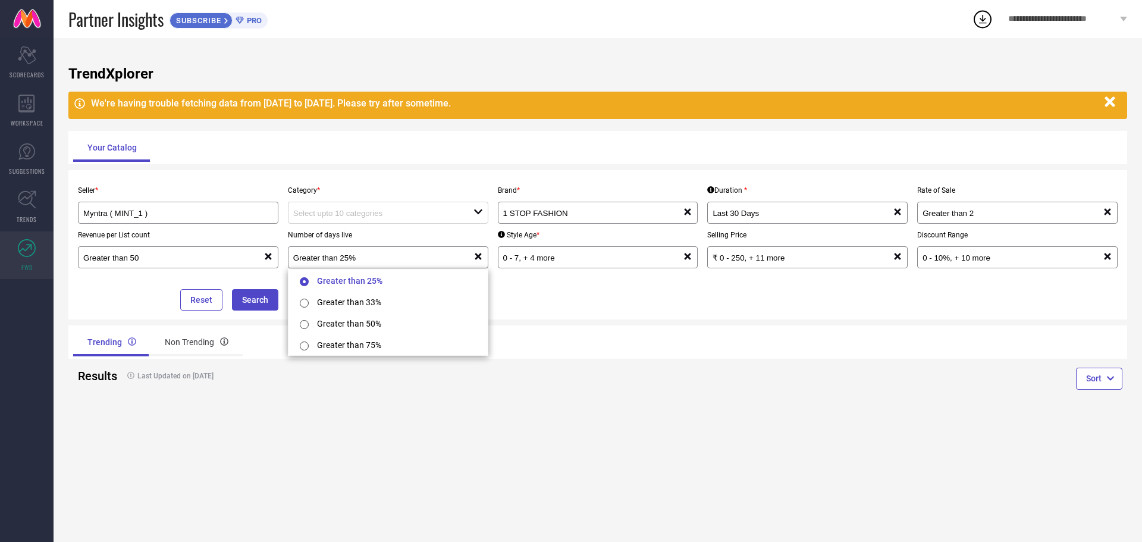
click at [200, 244] on div "Revenue per List count Greater than 50 reset" at bounding box center [178, 246] width 210 height 45
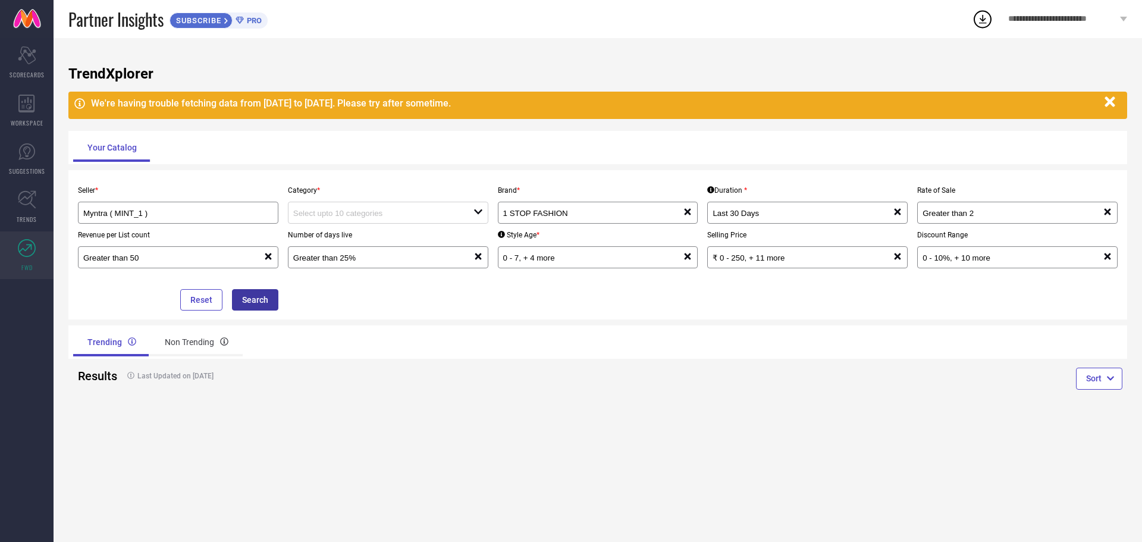
click at [250, 297] on button "Search" at bounding box center [255, 299] width 46 height 21
click at [259, 300] on button "Search" at bounding box center [255, 299] width 46 height 21
click at [786, 214] on input "Last 30 Days" at bounding box center [794, 213] width 162 height 9
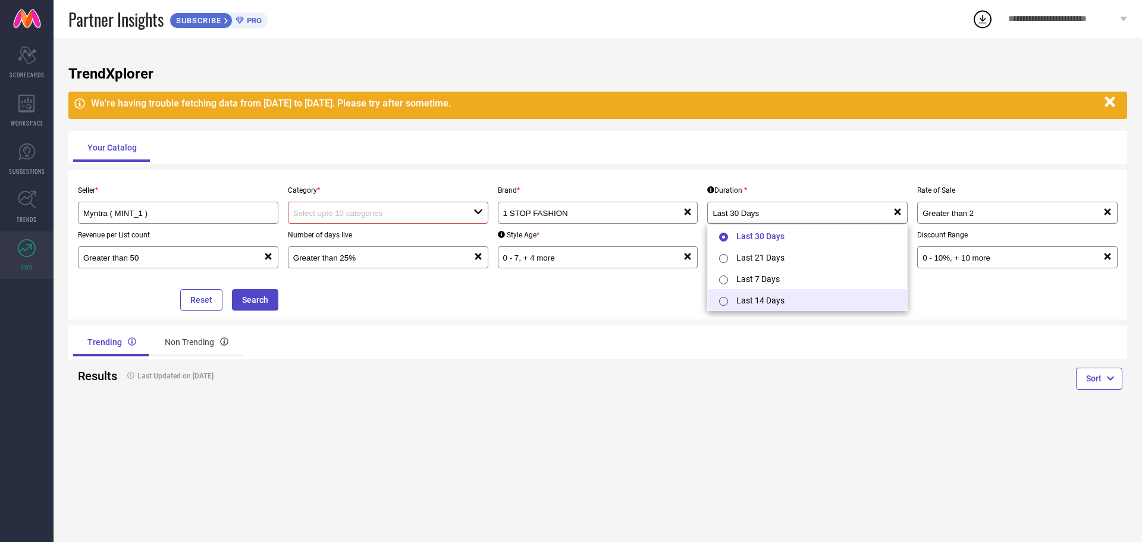
click at [753, 295] on li "Last 14 Days" at bounding box center [807, 299] width 199 height 21
type input "Last 14 Days"
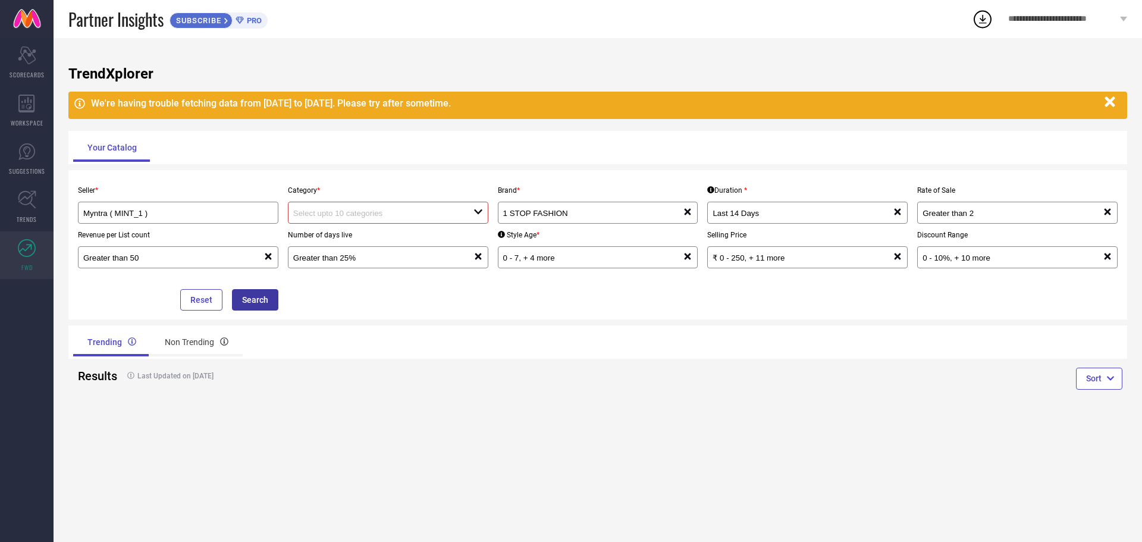
click at [269, 300] on button "Search" at bounding box center [255, 299] width 46 height 21
click at [267, 301] on button "Search" at bounding box center [255, 299] width 46 height 21
click at [259, 305] on button "Search" at bounding box center [255, 299] width 46 height 21
click at [26, 23] on link at bounding box center [27, 19] width 54 height 38
